Goal: Navigation & Orientation: Find specific page/section

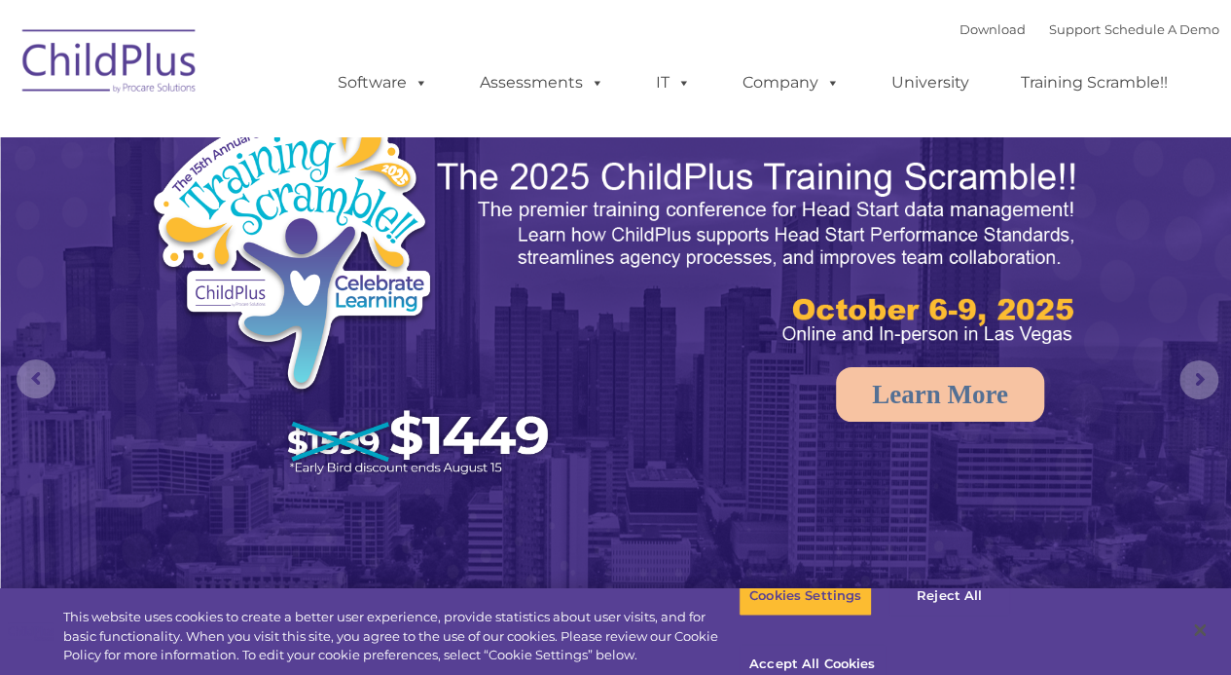
select select "MEDIUM"
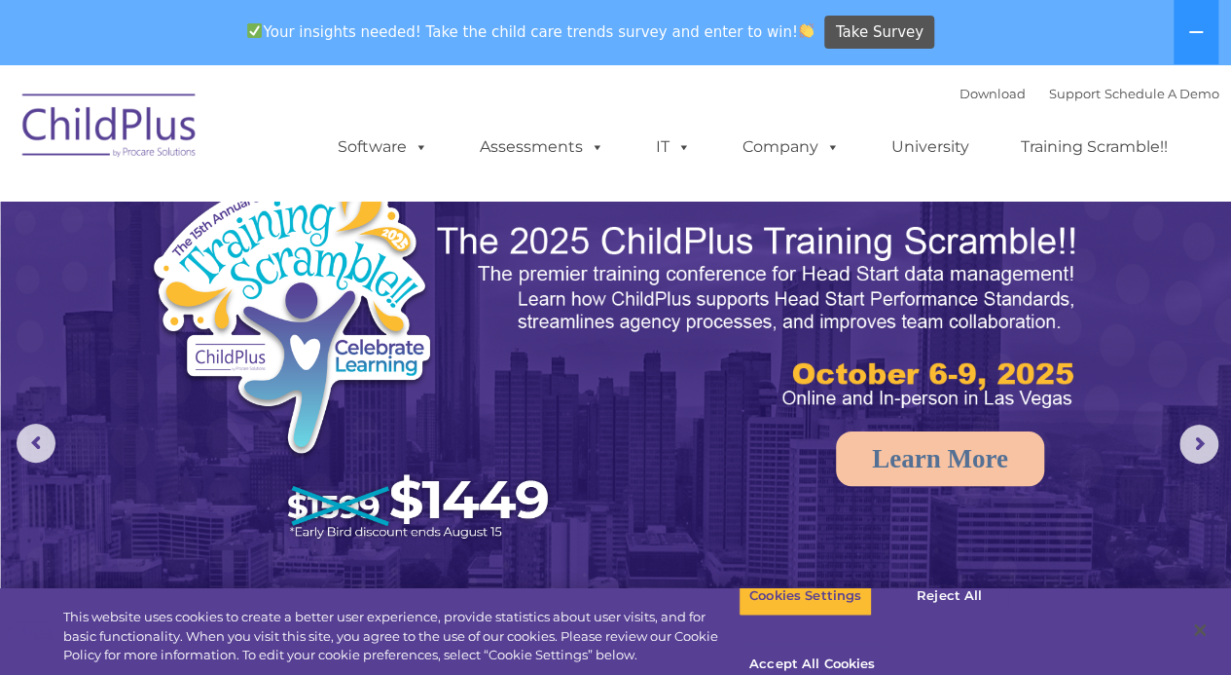
click at [384, 148] on link "Software" at bounding box center [382, 147] width 129 height 39
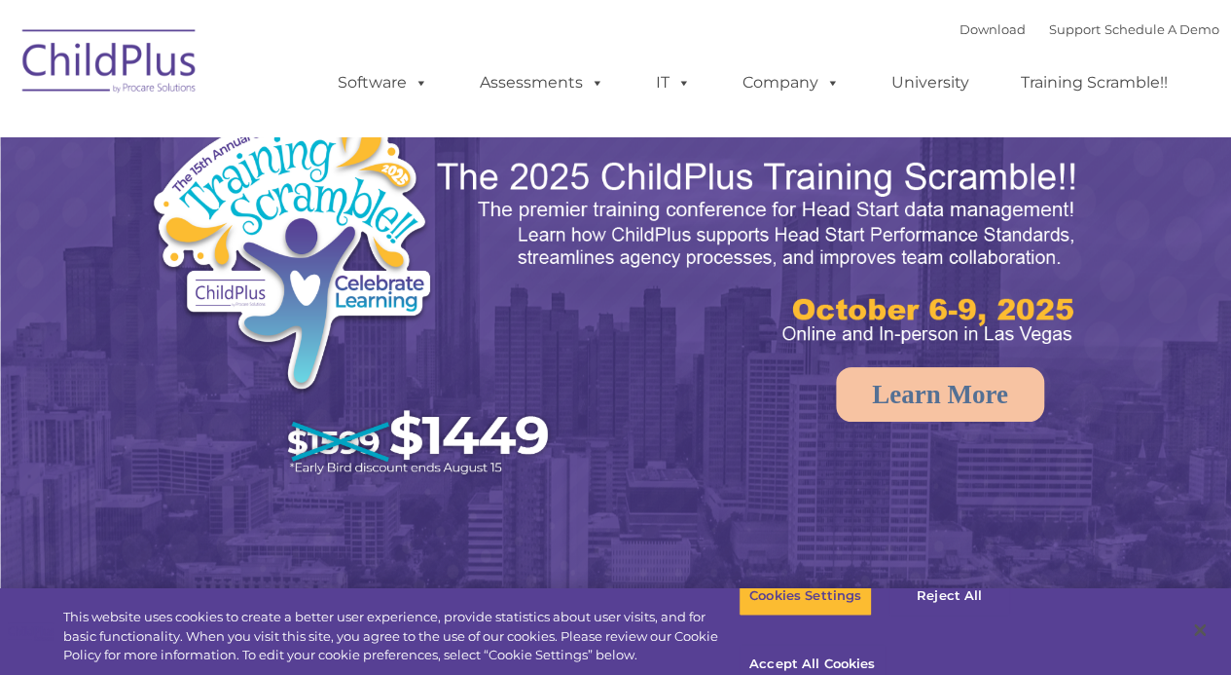
select select "MEDIUM"
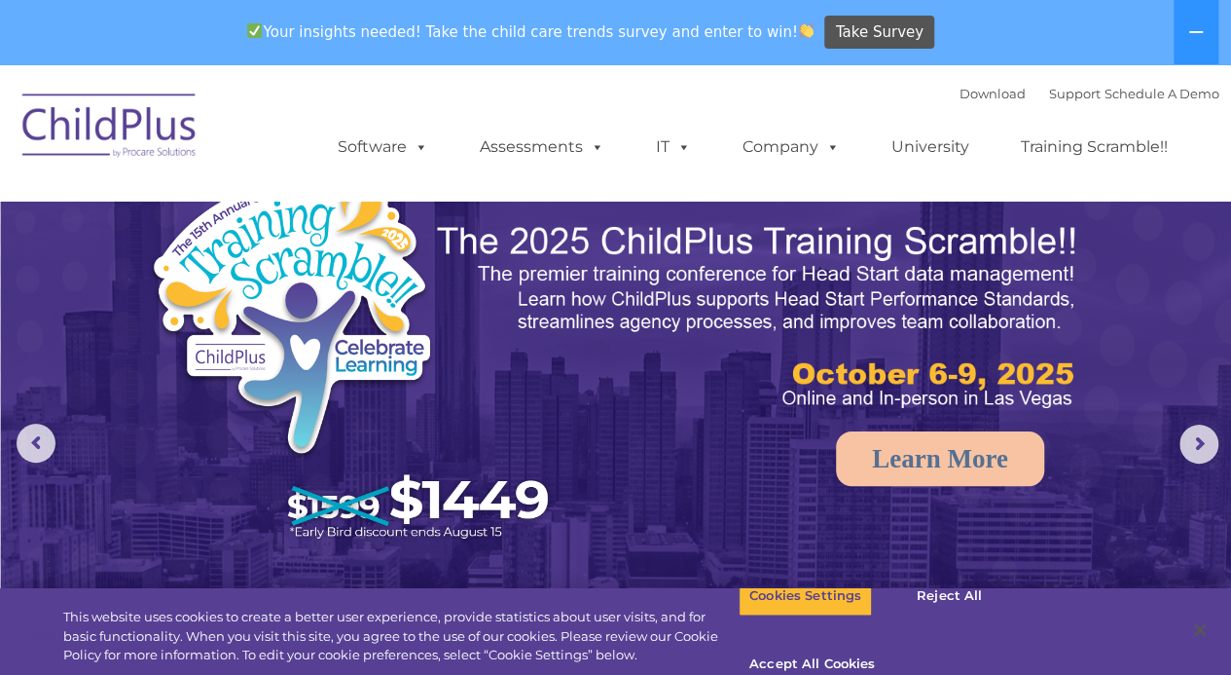
click at [529, 146] on link "Assessments" at bounding box center [542, 147] width 164 height 39
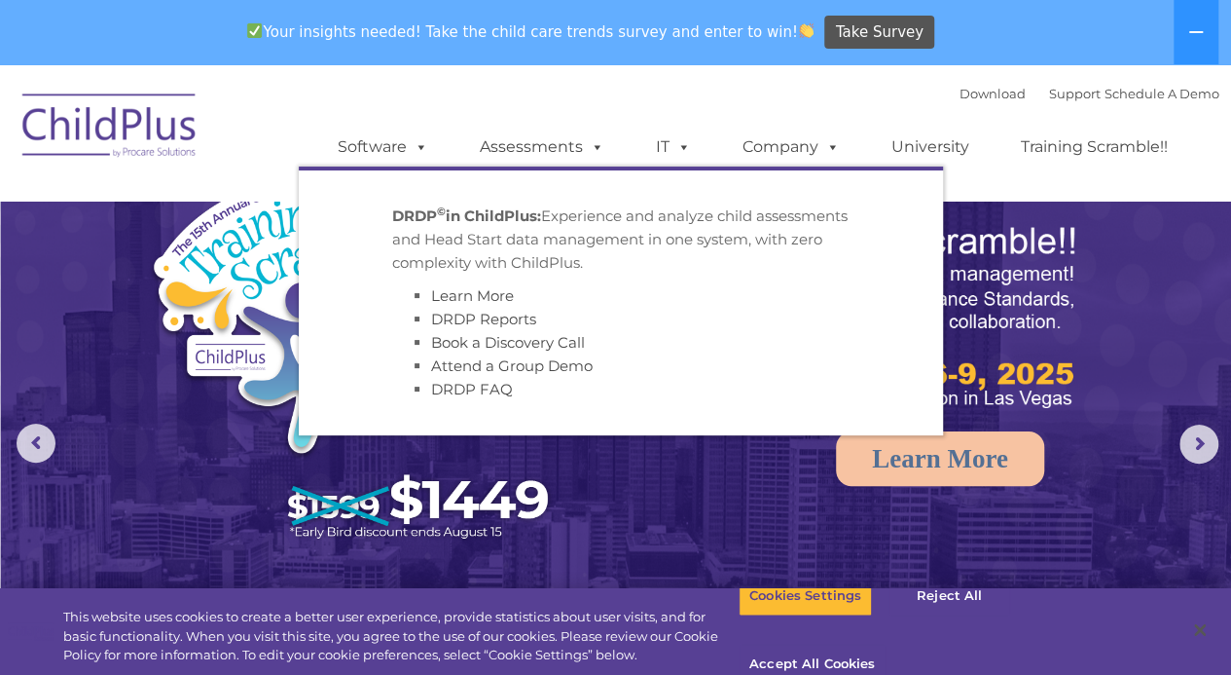
click at [773, 152] on link "Company" at bounding box center [791, 147] width 136 height 39
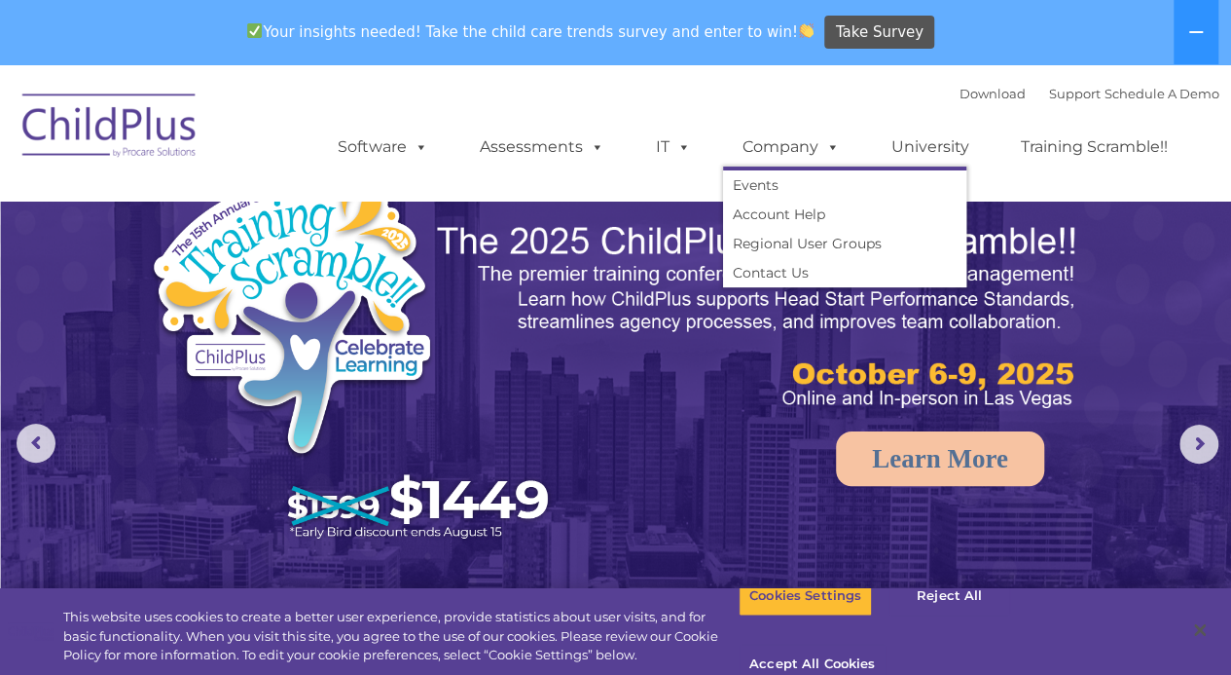
click at [923, 166] on link "University" at bounding box center [930, 147] width 117 height 39
click at [919, 185] on link "Events" at bounding box center [844, 184] width 243 height 29
click at [1099, 158] on link "Training Scramble!!" at bounding box center [1095, 147] width 186 height 39
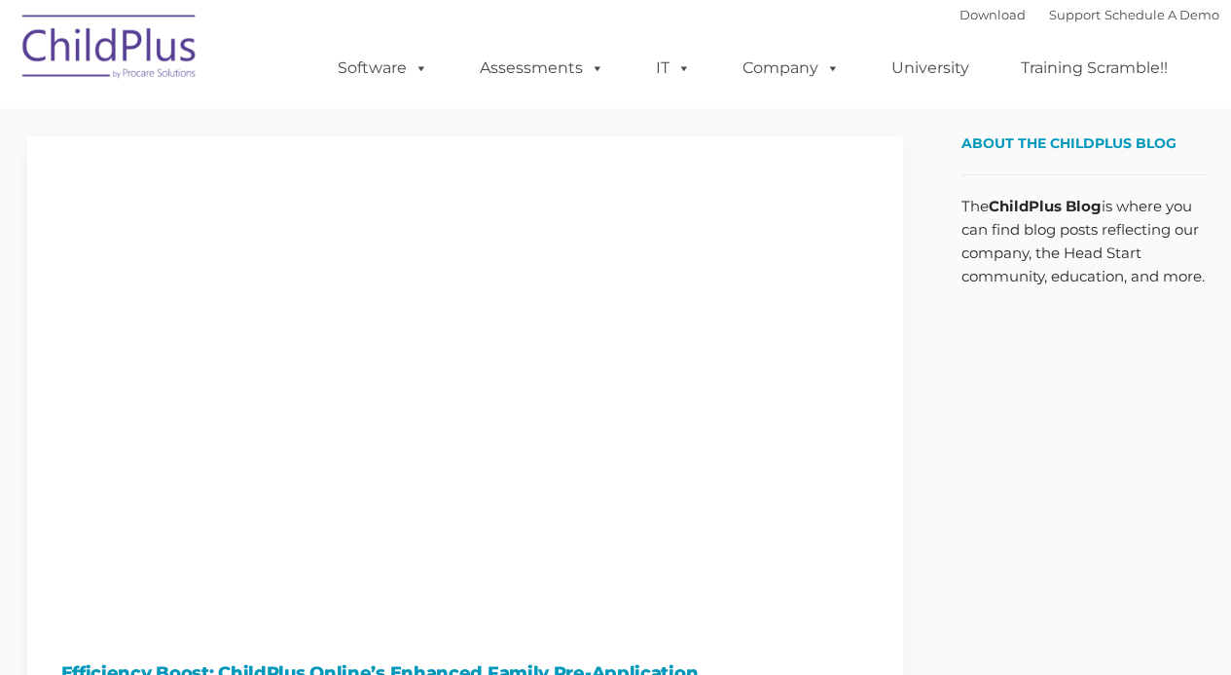
type input ""
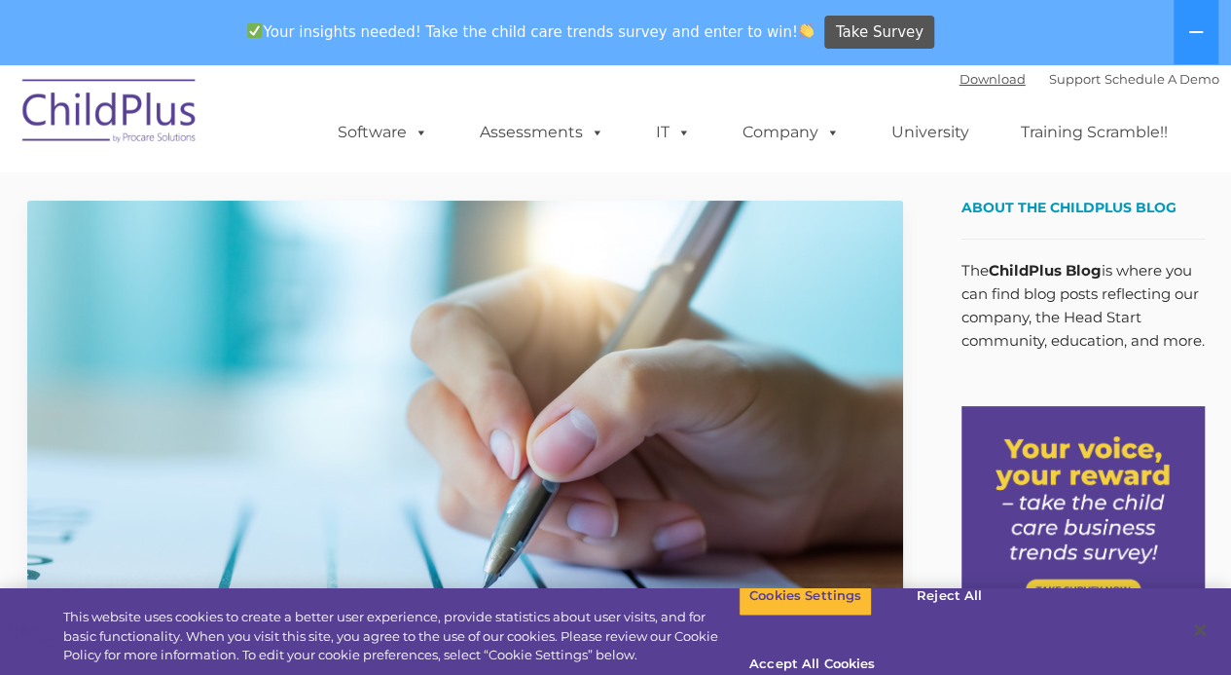
click at [962, 83] on link "Download" at bounding box center [993, 79] width 66 height 16
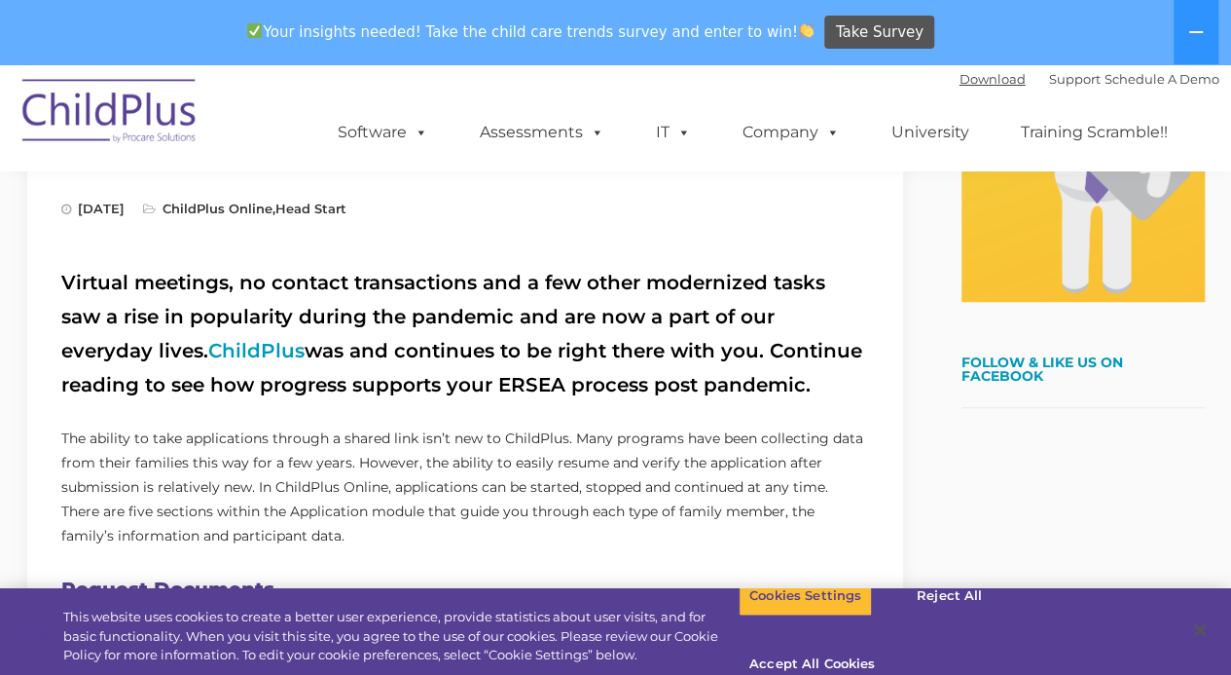
scroll to position [656, 0]
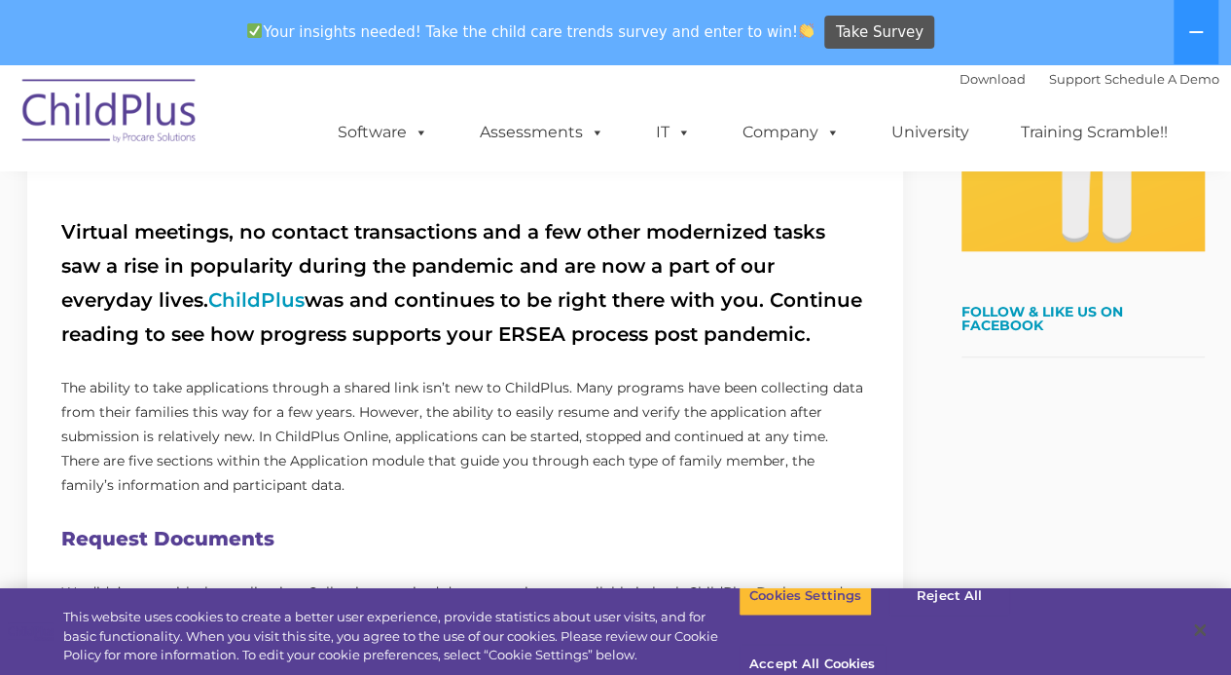
click at [942, 99] on ul "Software ChildPlus: The original and most widely-used Head Start data managemen…" at bounding box center [759, 132] width 921 height 78
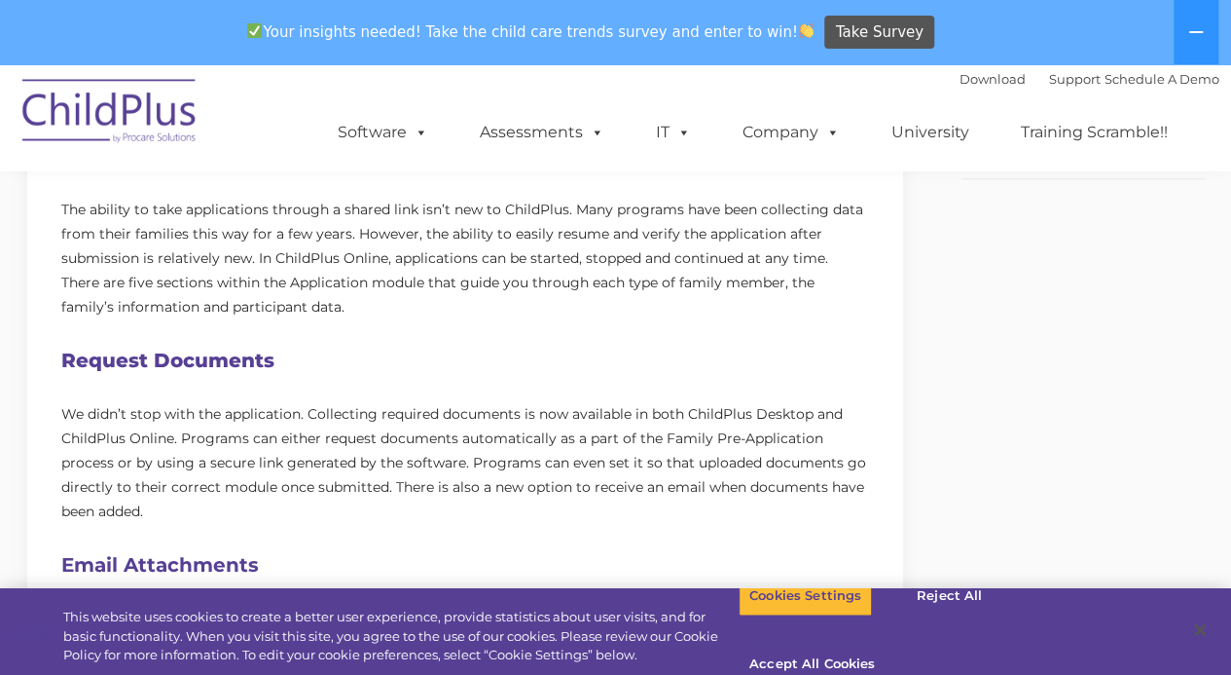
scroll to position [845, 0]
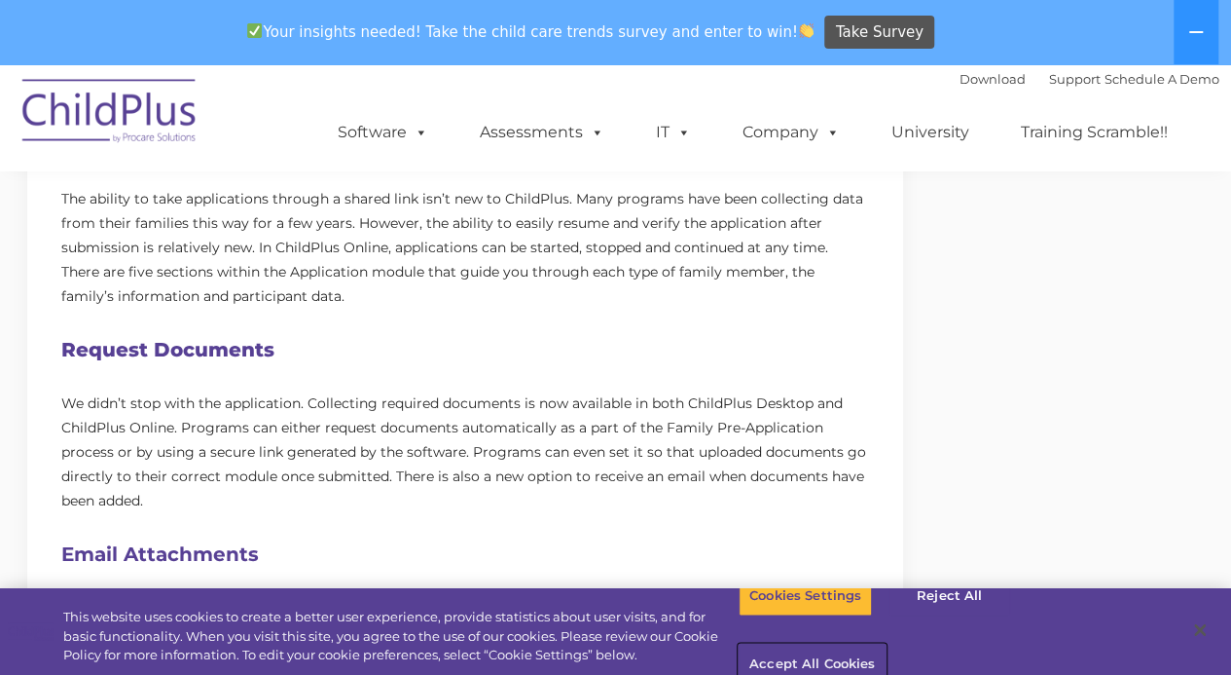
click at [886, 644] on button "Accept All Cookies" at bounding box center [812, 664] width 147 height 41
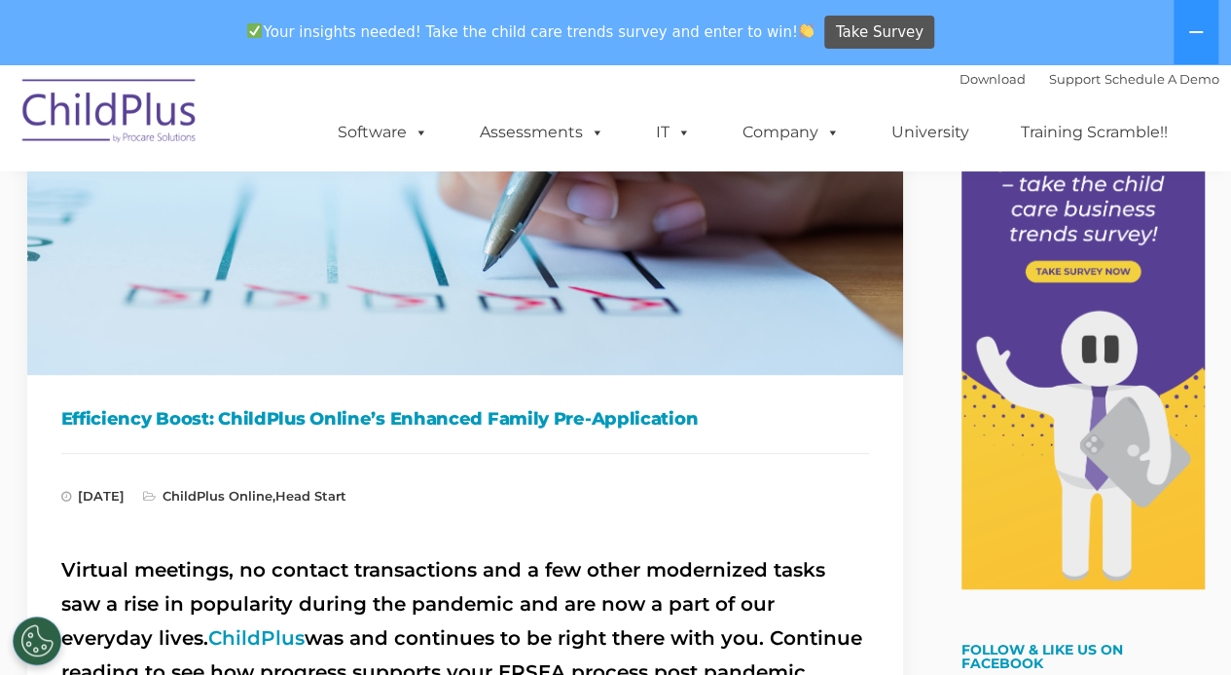
scroll to position [0, 0]
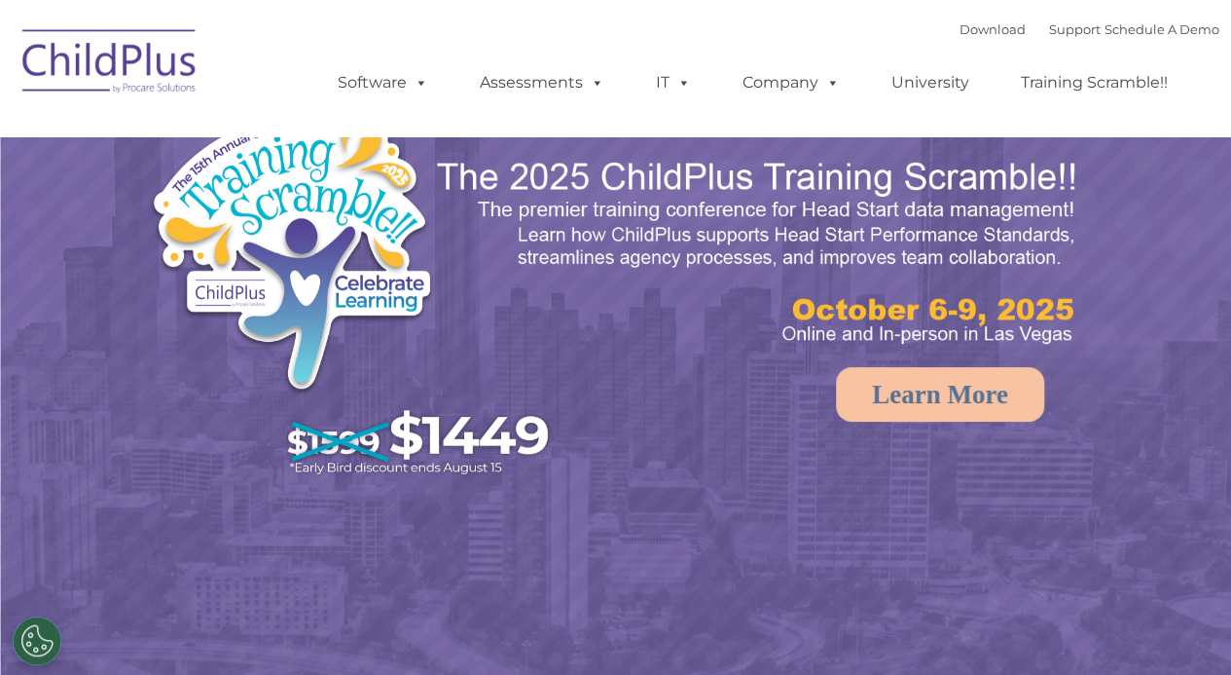
select select "MEDIUM"
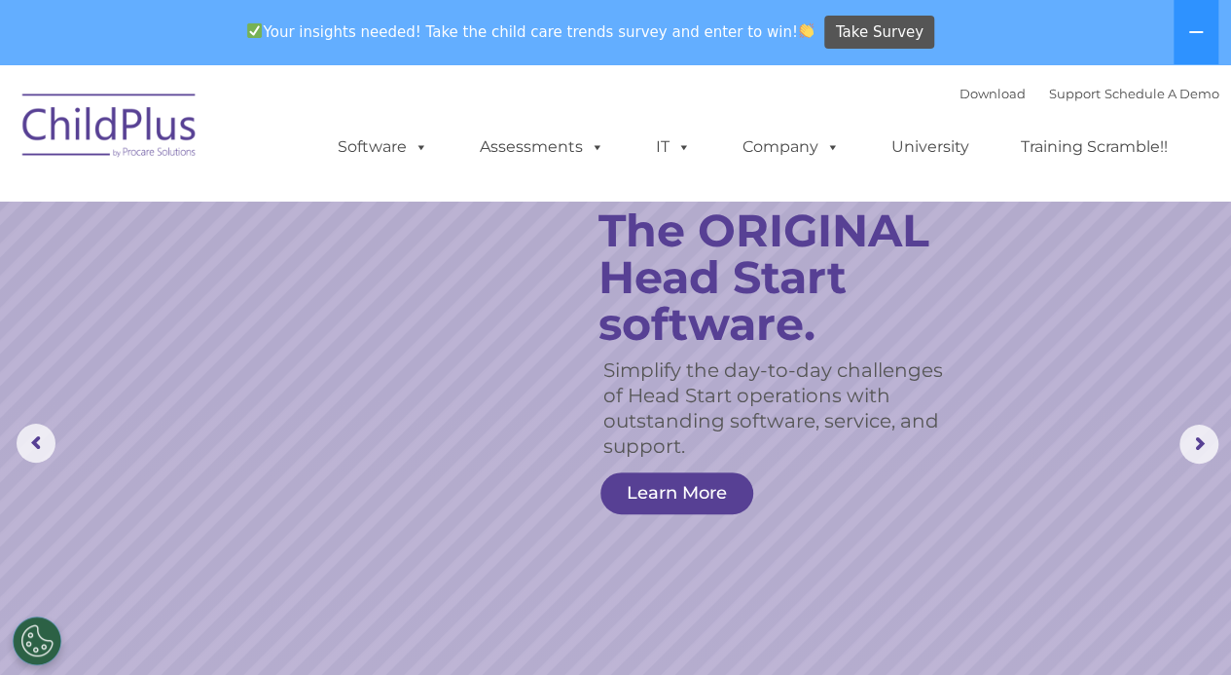
click at [95, 145] on img at bounding box center [110, 128] width 195 height 97
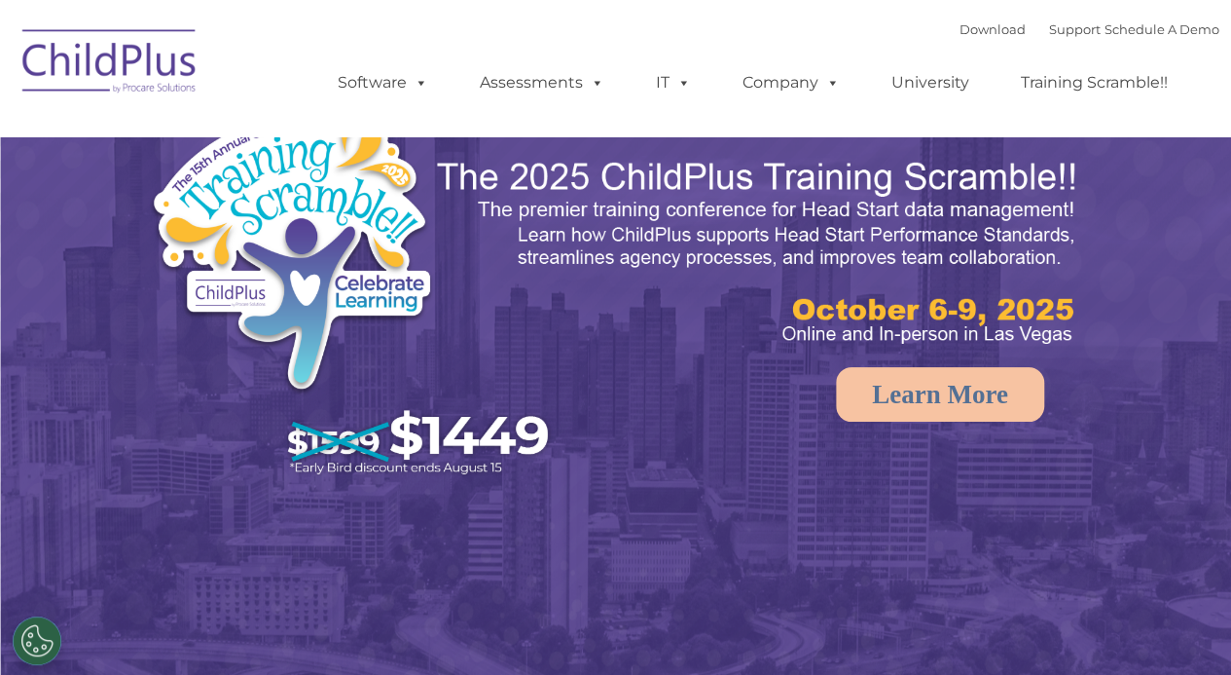
select select "MEDIUM"
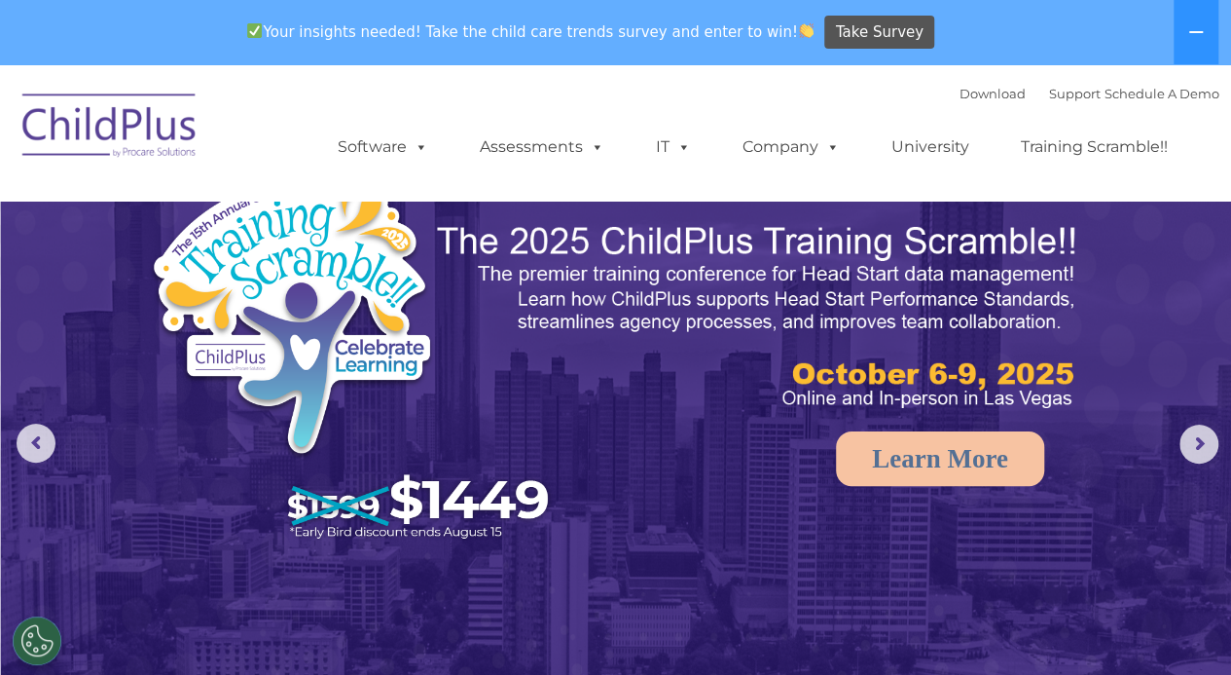
click at [537, 140] on link "Assessments" at bounding box center [542, 147] width 164 height 39
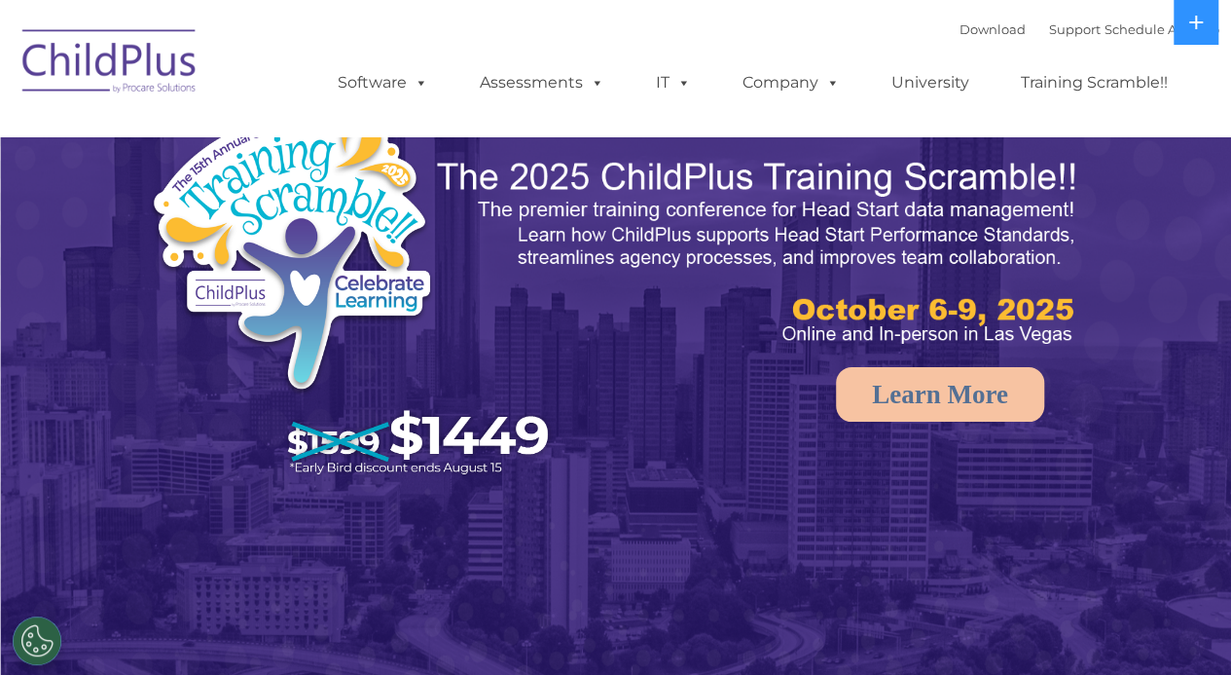
select select "MEDIUM"
